Goal: Task Accomplishment & Management: Manage account settings

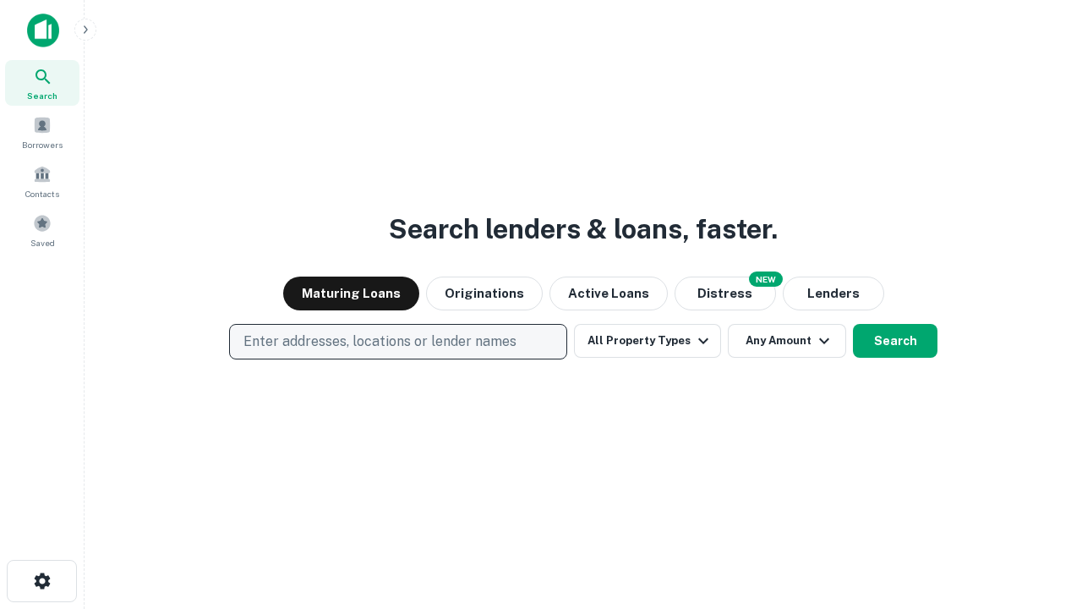
click at [397, 342] on p "Enter addresses, locations or lender names" at bounding box center [380, 341] width 273 height 20
type input "**********"
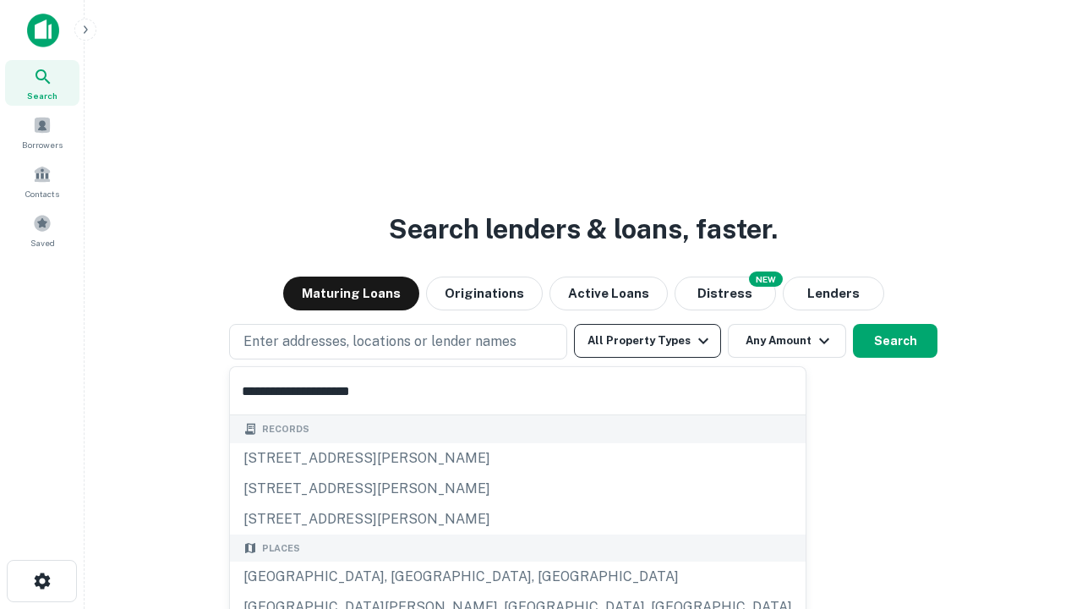
click at [404, 577] on div "[GEOGRAPHIC_DATA], [GEOGRAPHIC_DATA], [GEOGRAPHIC_DATA]" at bounding box center [518, 576] width 576 height 30
click at [648, 341] on button "All Property Types" at bounding box center [647, 341] width 147 height 34
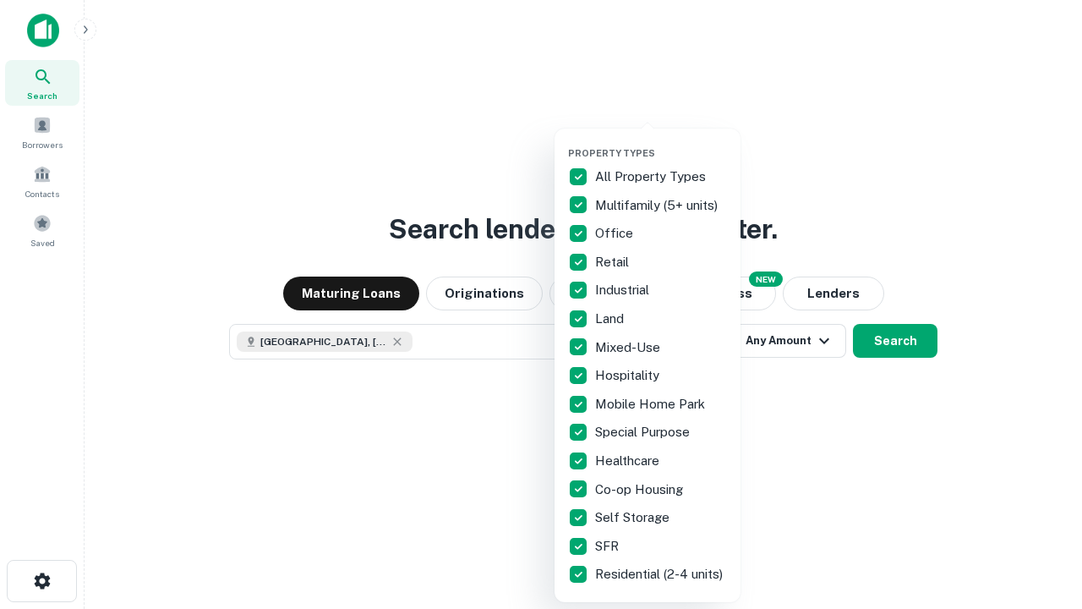
click at [661, 142] on button "button" at bounding box center [661, 142] width 186 height 1
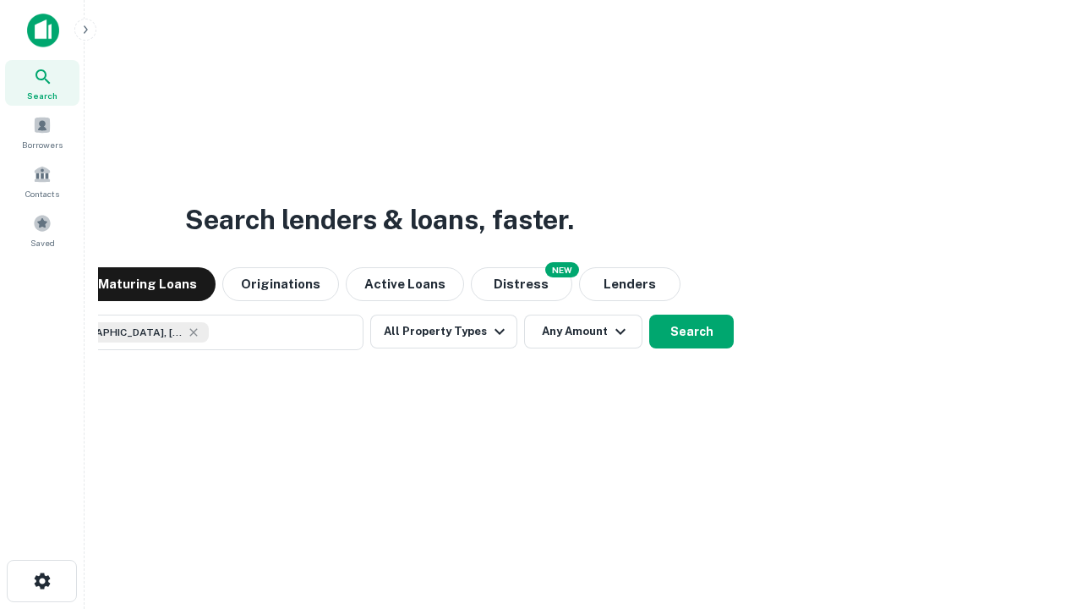
scroll to position [27, 0]
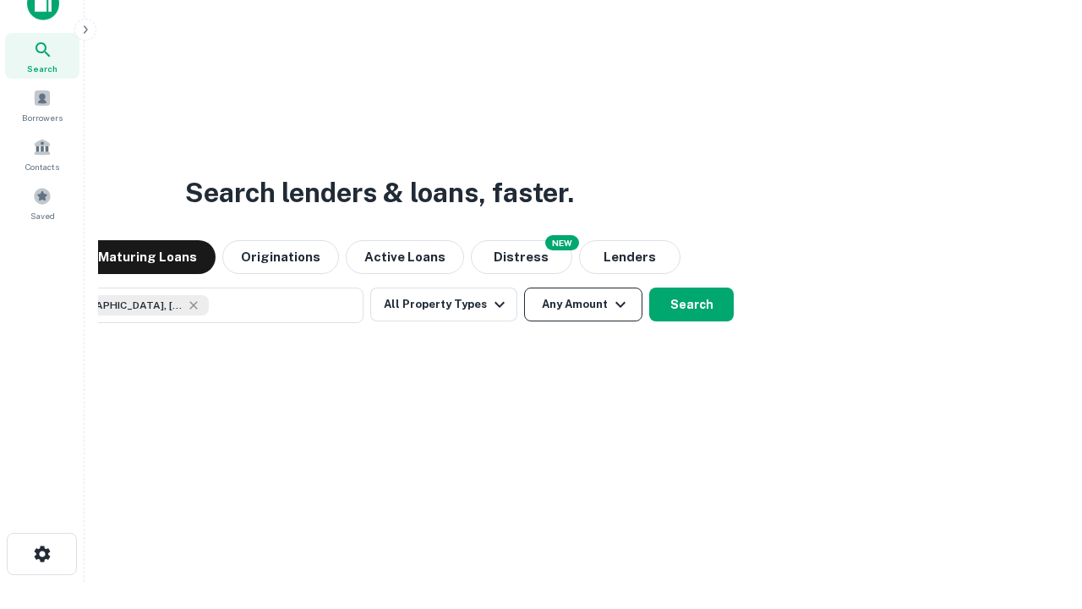
click at [524, 287] on button "Any Amount" at bounding box center [583, 304] width 118 height 34
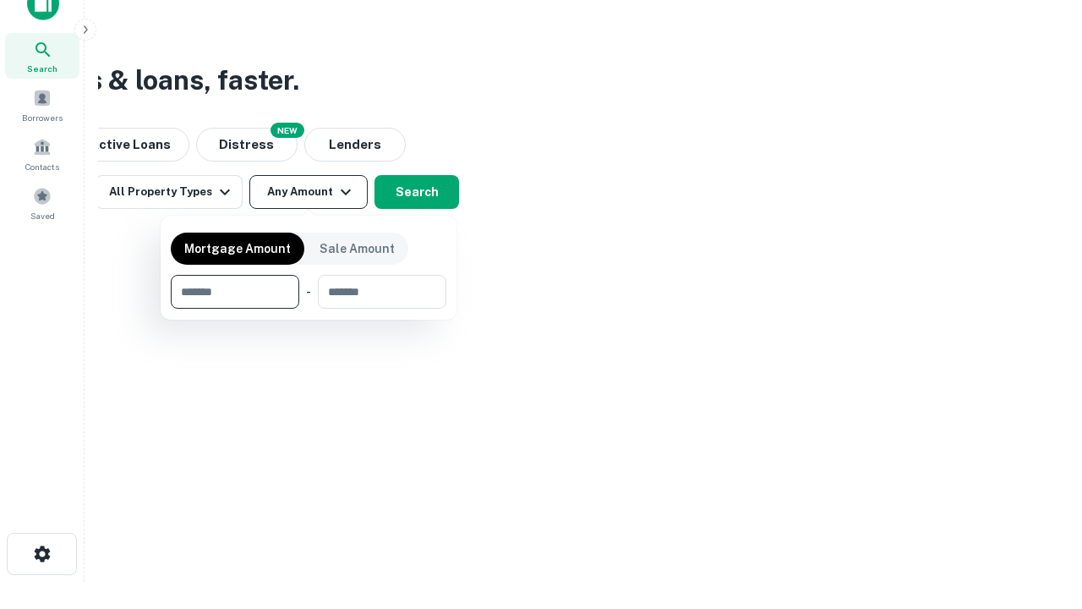
type input "*******"
click at [309, 309] on button "button" at bounding box center [309, 309] width 276 height 1
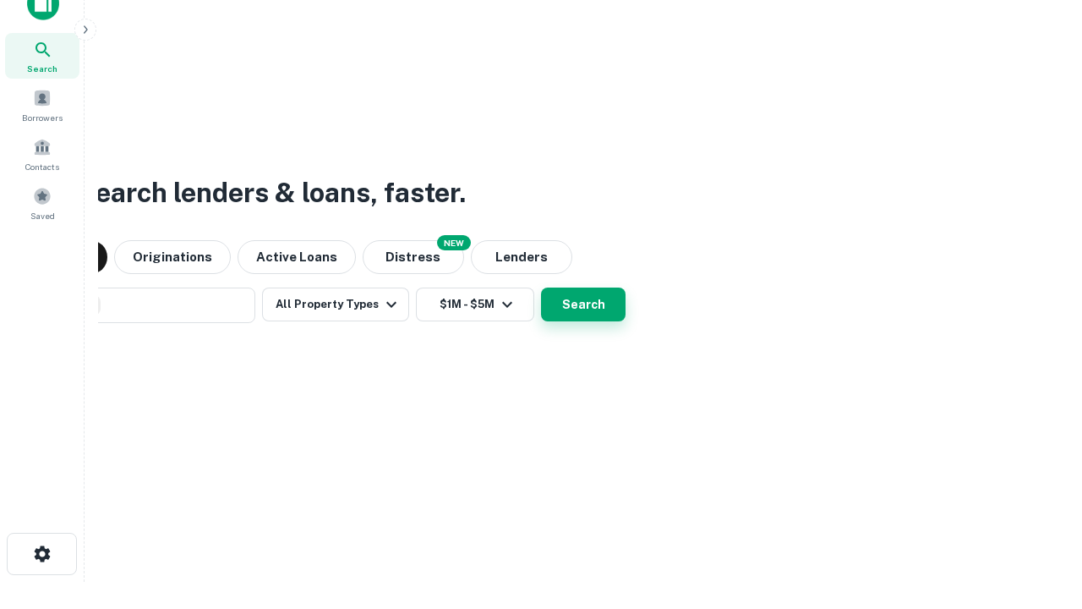
click at [541, 287] on button "Search" at bounding box center [583, 304] width 85 height 34
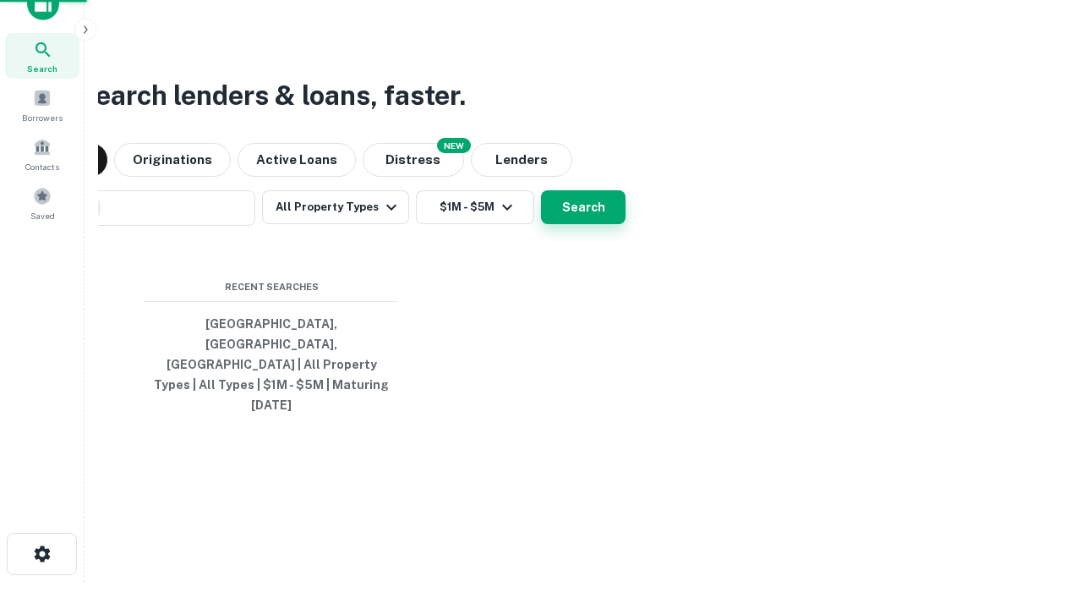
scroll to position [45, 479]
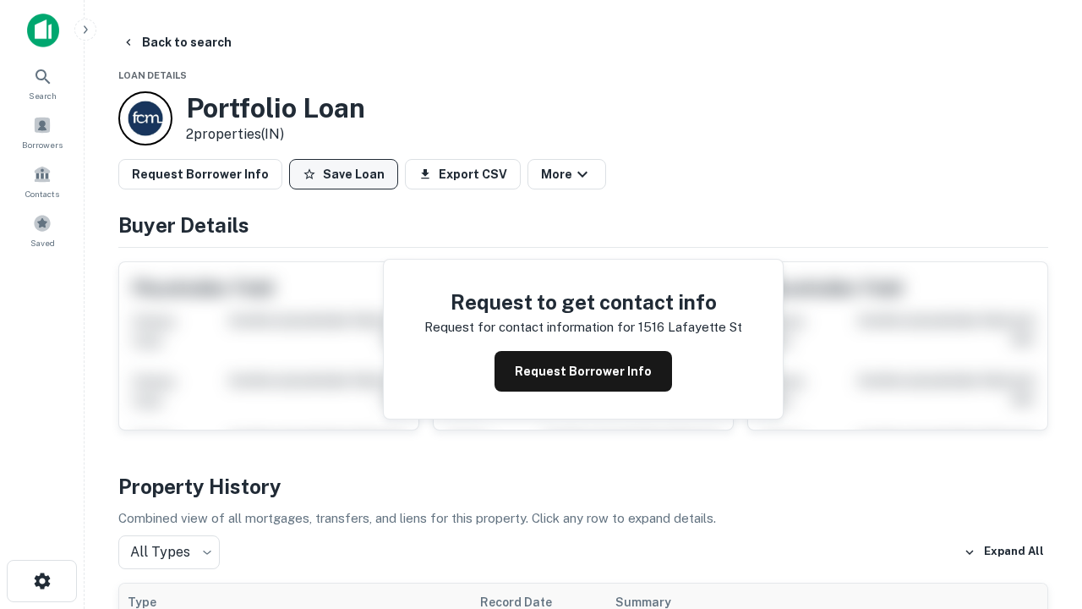
click at [343, 174] on button "Save Loan" at bounding box center [343, 174] width 109 height 30
click at [348, 174] on button "Loan Saved" at bounding box center [347, 174] width 117 height 30
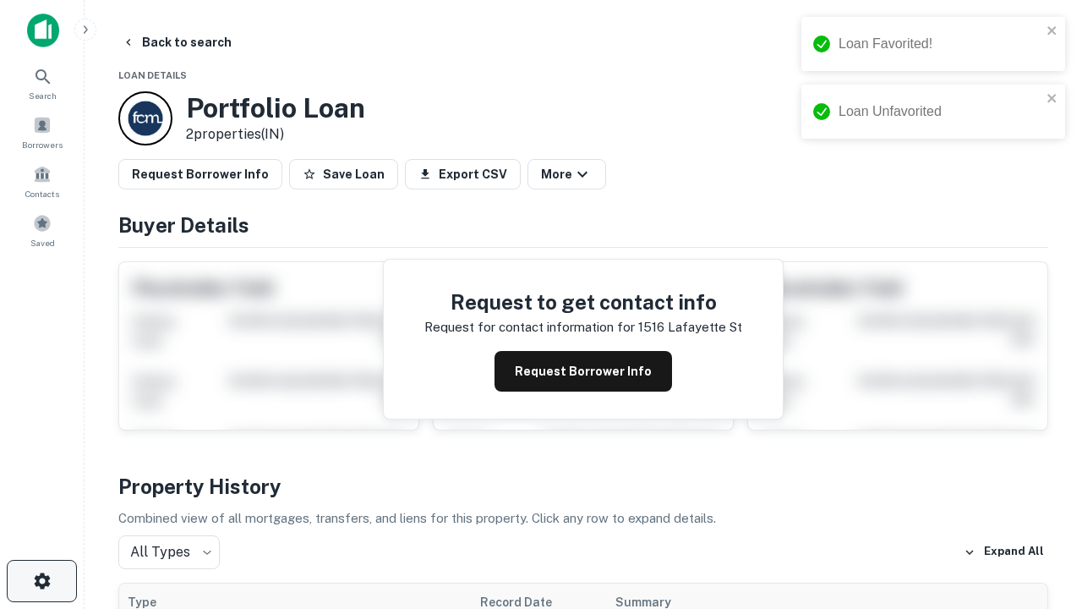
click at [41, 581] on icon "button" at bounding box center [42, 581] width 20 height 20
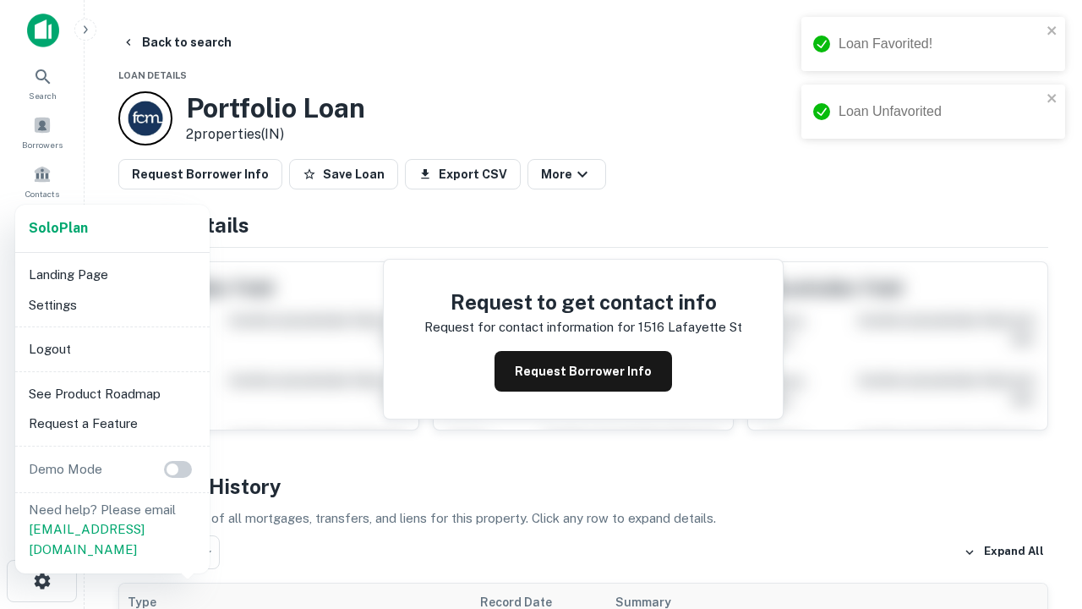
click at [112, 348] on li "Logout" at bounding box center [112, 349] width 181 height 30
